Goal: Navigation & Orientation: Find specific page/section

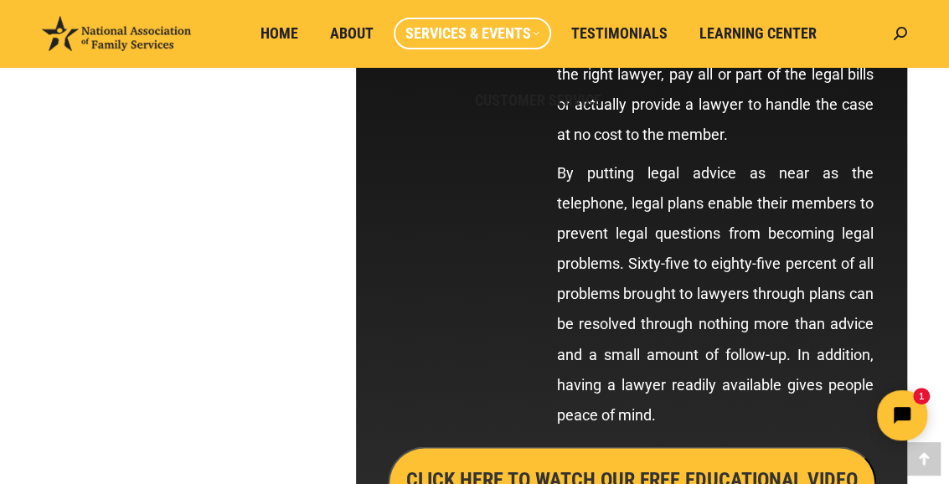
scroll to position [1256, 0]
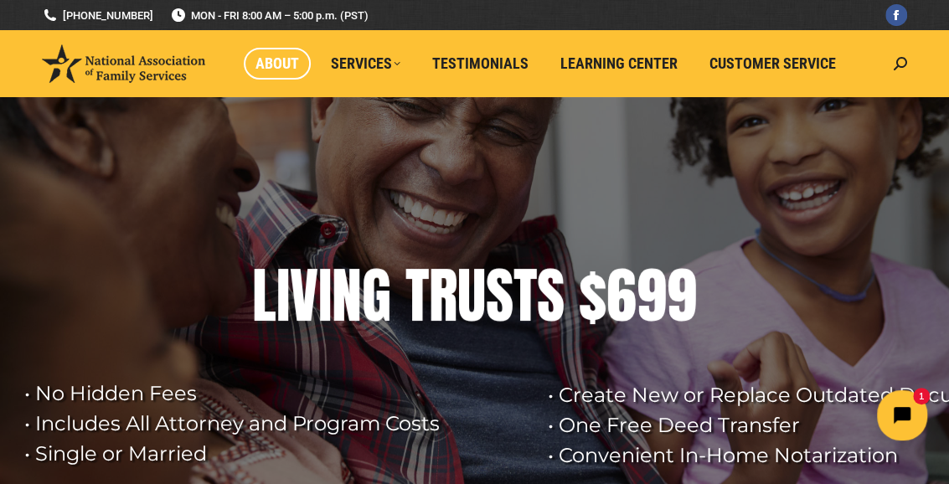
click at [265, 66] on span "About" at bounding box center [277, 63] width 44 height 18
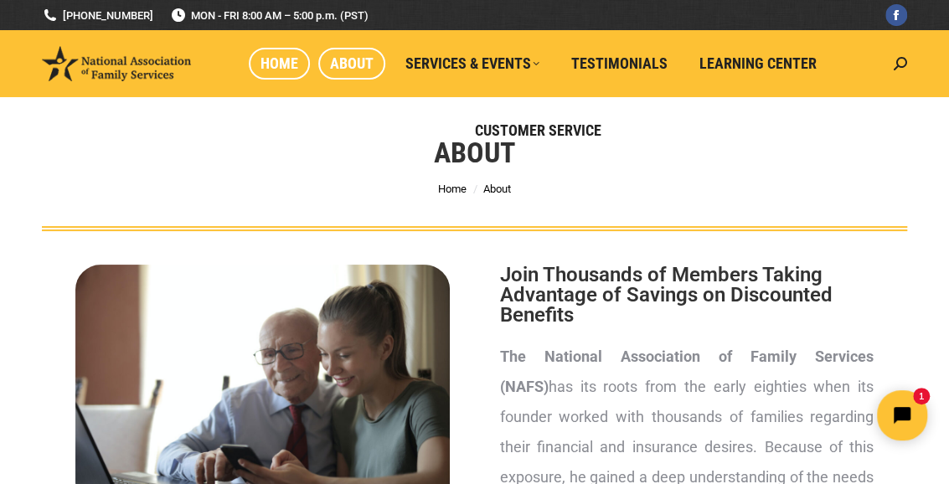
click at [268, 59] on span "Home" at bounding box center [279, 63] width 38 height 18
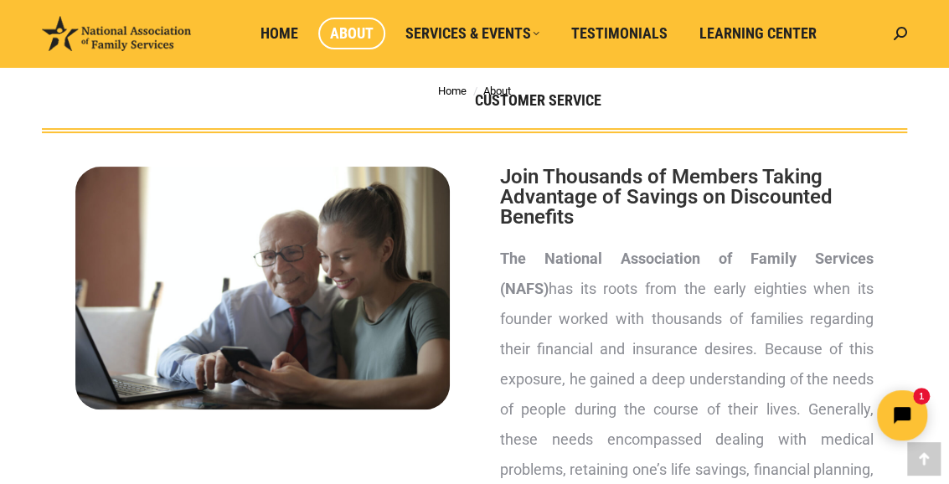
scroll to position [251, 0]
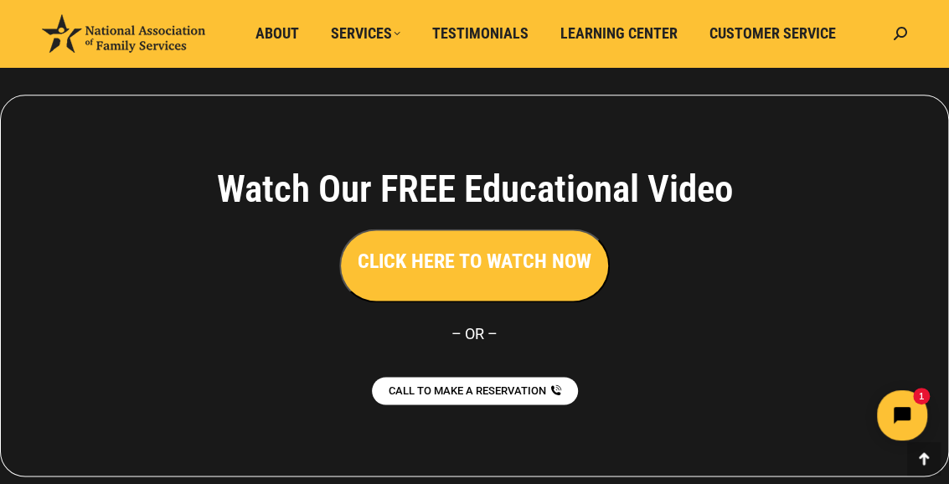
scroll to position [3899, 0]
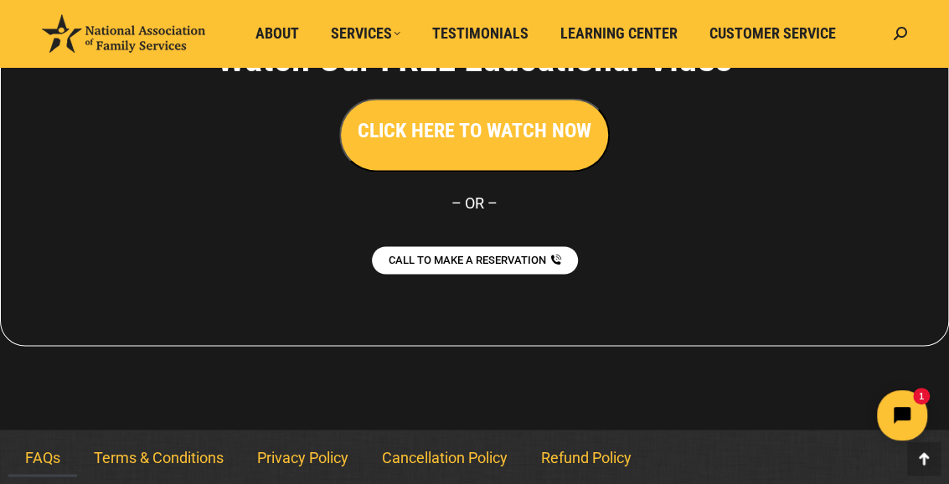
click at [28, 455] on link "FAQs" at bounding box center [42, 457] width 69 height 39
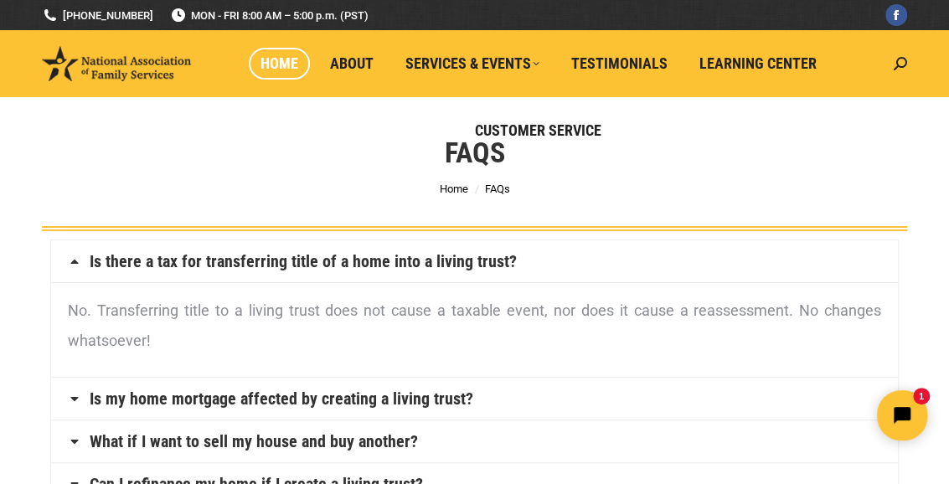
click at [298, 66] on span "Home" at bounding box center [279, 63] width 38 height 18
click at [368, 68] on span "About" at bounding box center [352, 63] width 44 height 18
